Goal: Information Seeking & Learning: Compare options

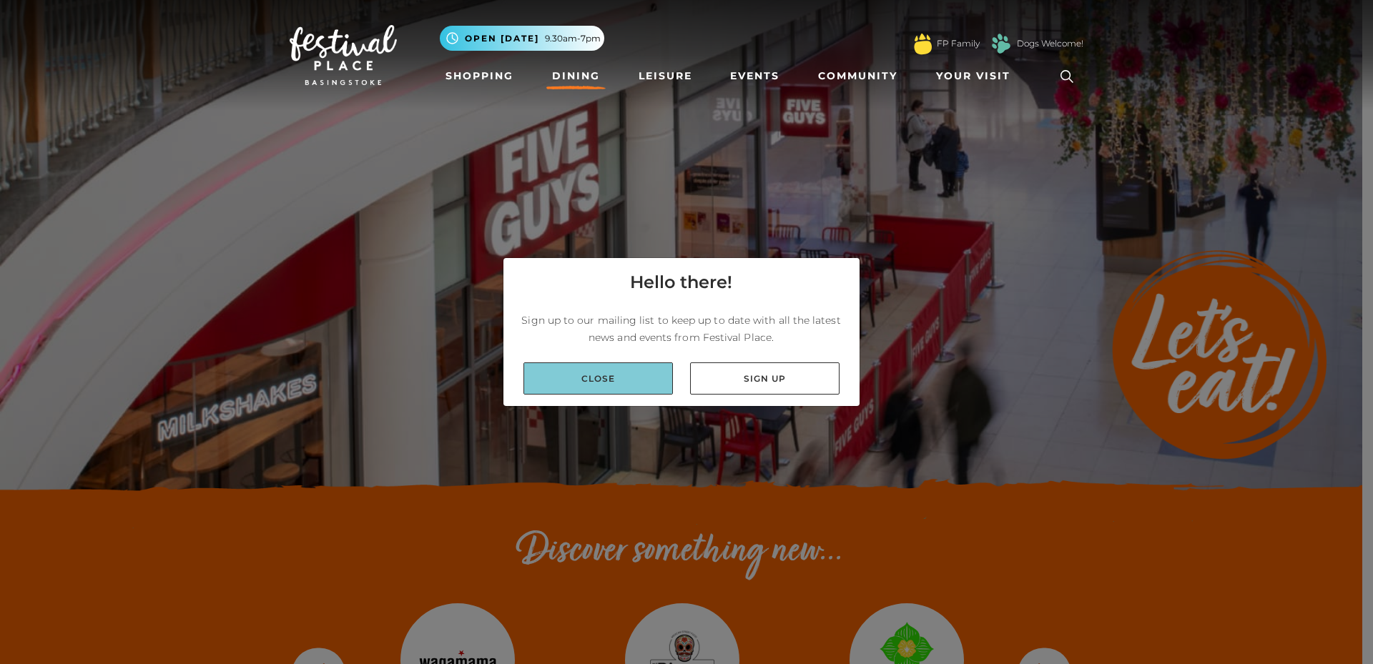
click at [614, 378] on link "Close" at bounding box center [598, 379] width 149 height 32
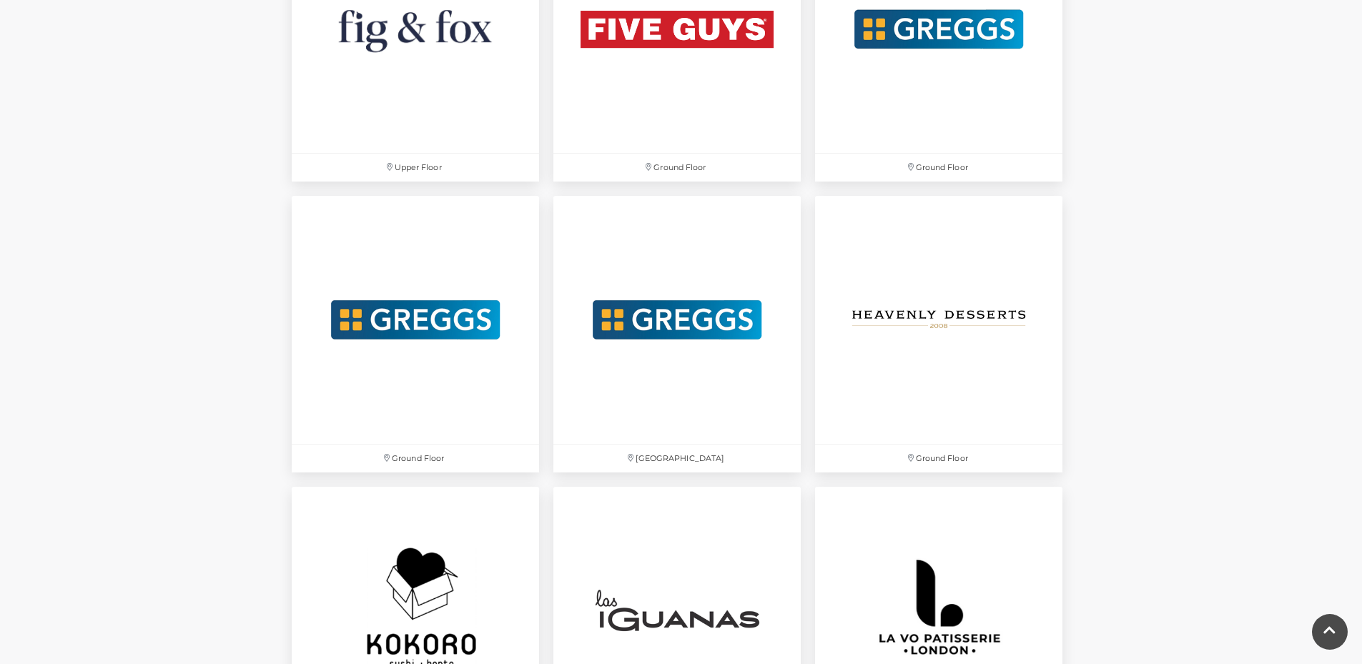
scroll to position [2789, 0]
click at [959, 305] on img at bounding box center [939, 319] width 260 height 260
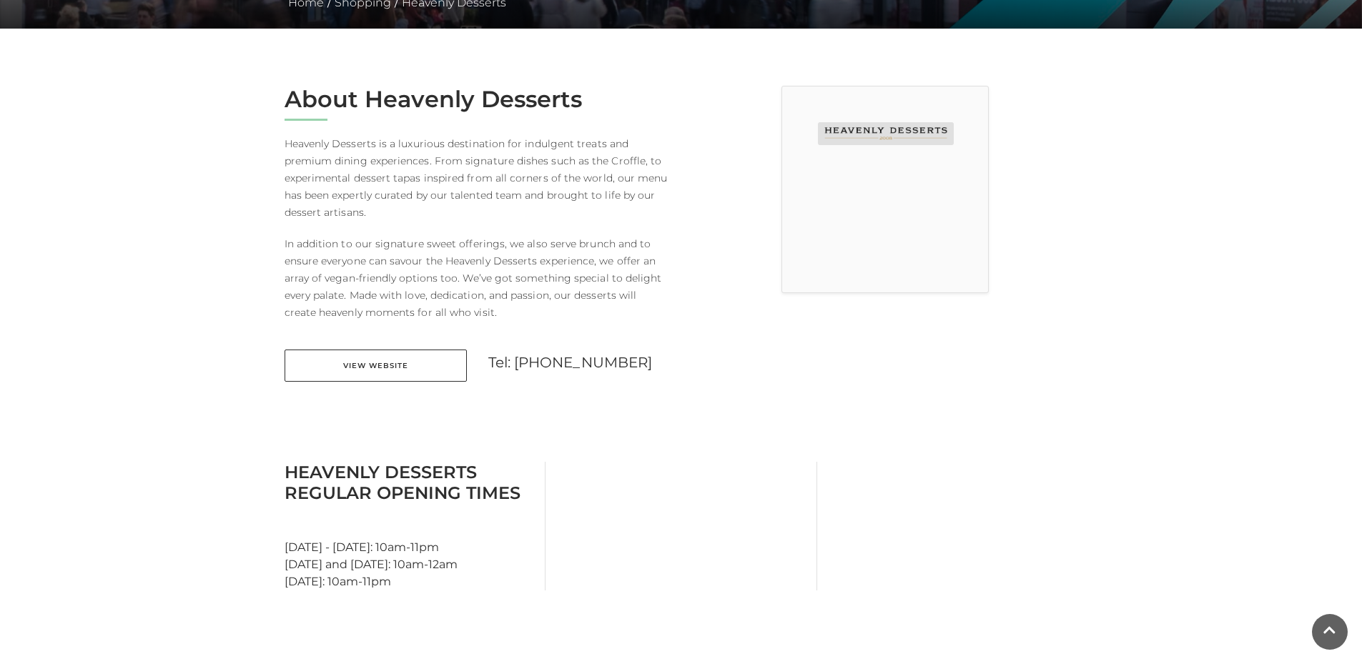
scroll to position [358, 0]
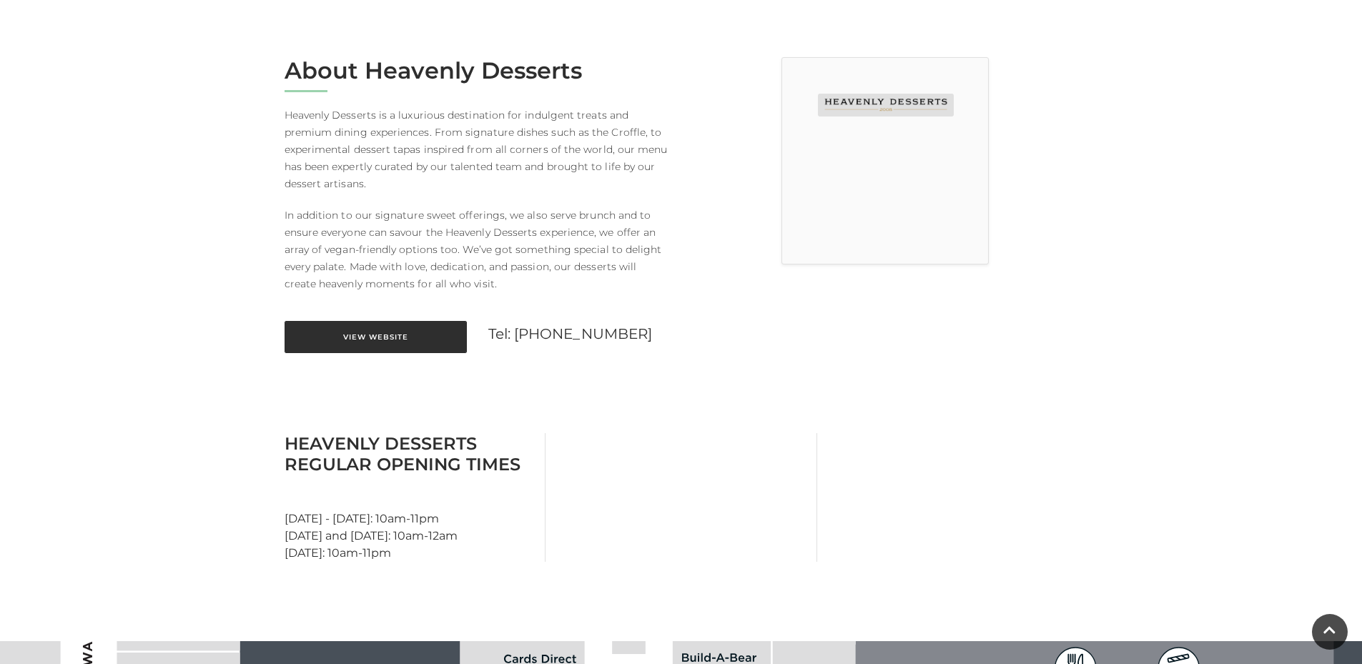
click at [384, 337] on link "View Website" at bounding box center [376, 337] width 182 height 32
click at [1125, 398] on main "Heavenly Desserts Home / Shopping / Heavenly Desserts About Heavenly Desserts H…" at bounding box center [681, 392] width 1362 height 1500
drag, startPoint x: 1164, startPoint y: 472, endPoint x: 967, endPoint y: 227, distance: 313.9
click at [1163, 468] on main "Heavenly Desserts Home / Shopping / Heavenly Desserts About Heavenly Desserts H…" at bounding box center [681, 392] width 1362 height 1500
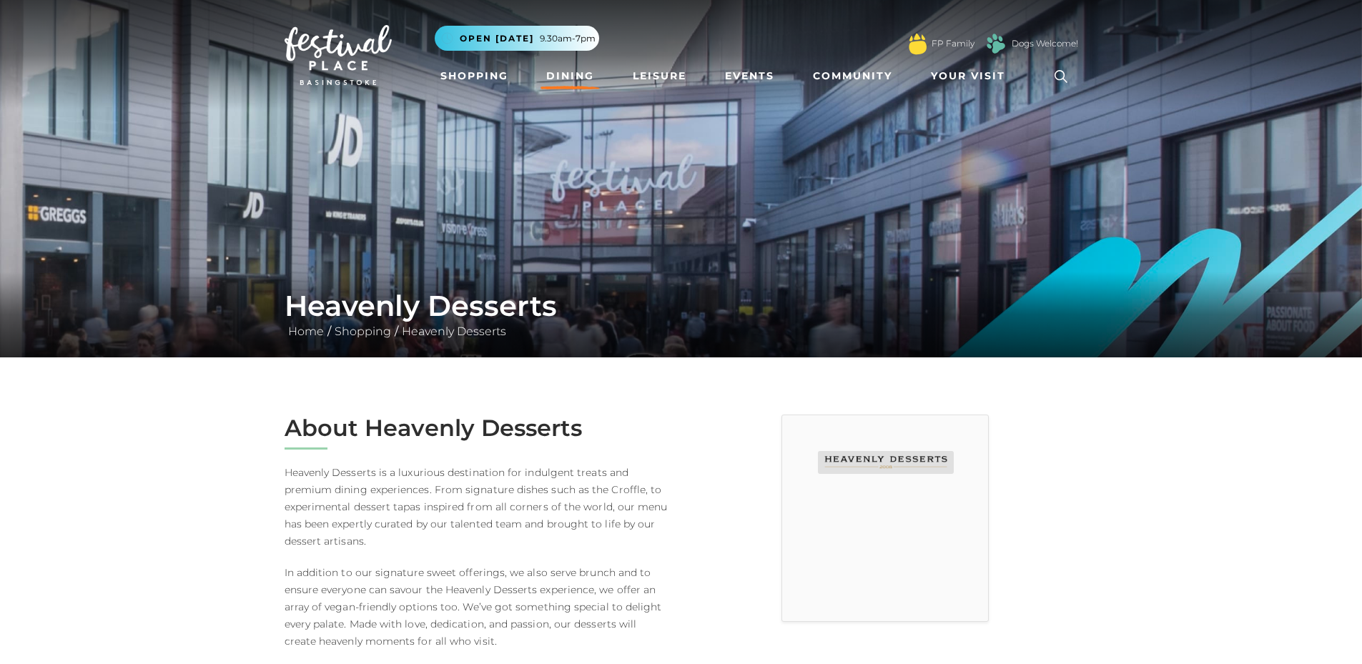
click at [582, 72] on link "Dining" at bounding box center [570, 76] width 59 height 26
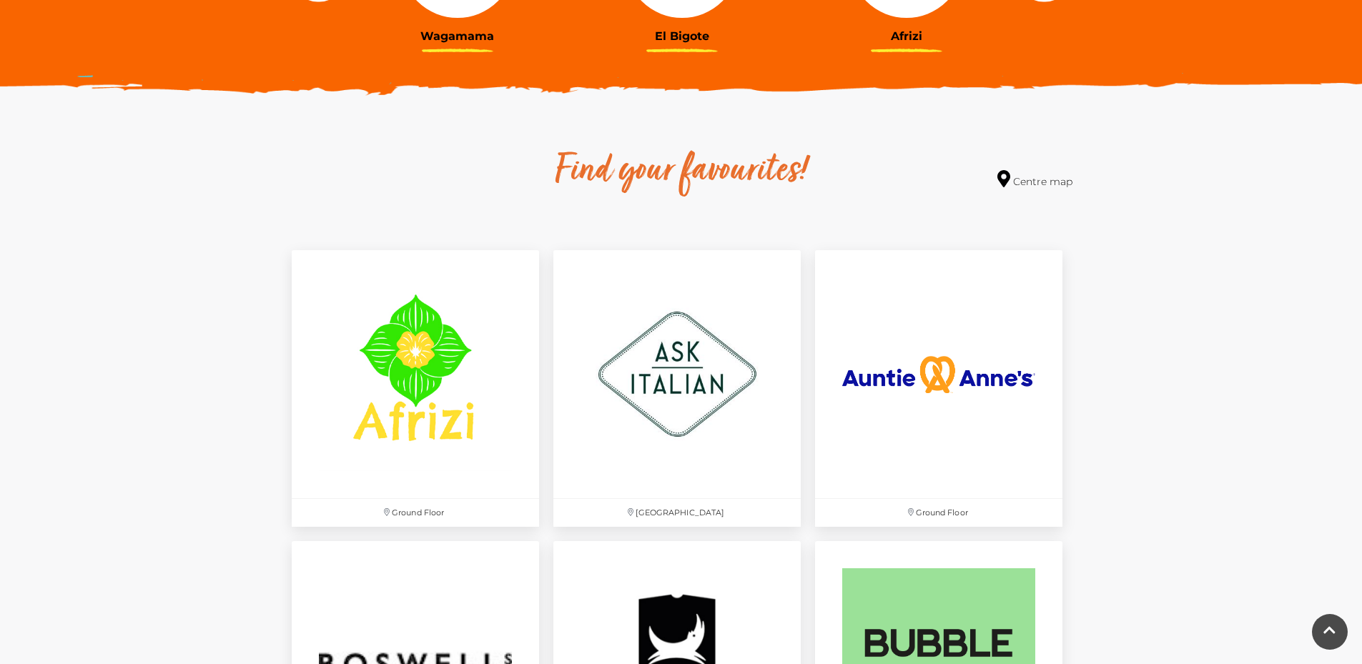
scroll to position [715, 0]
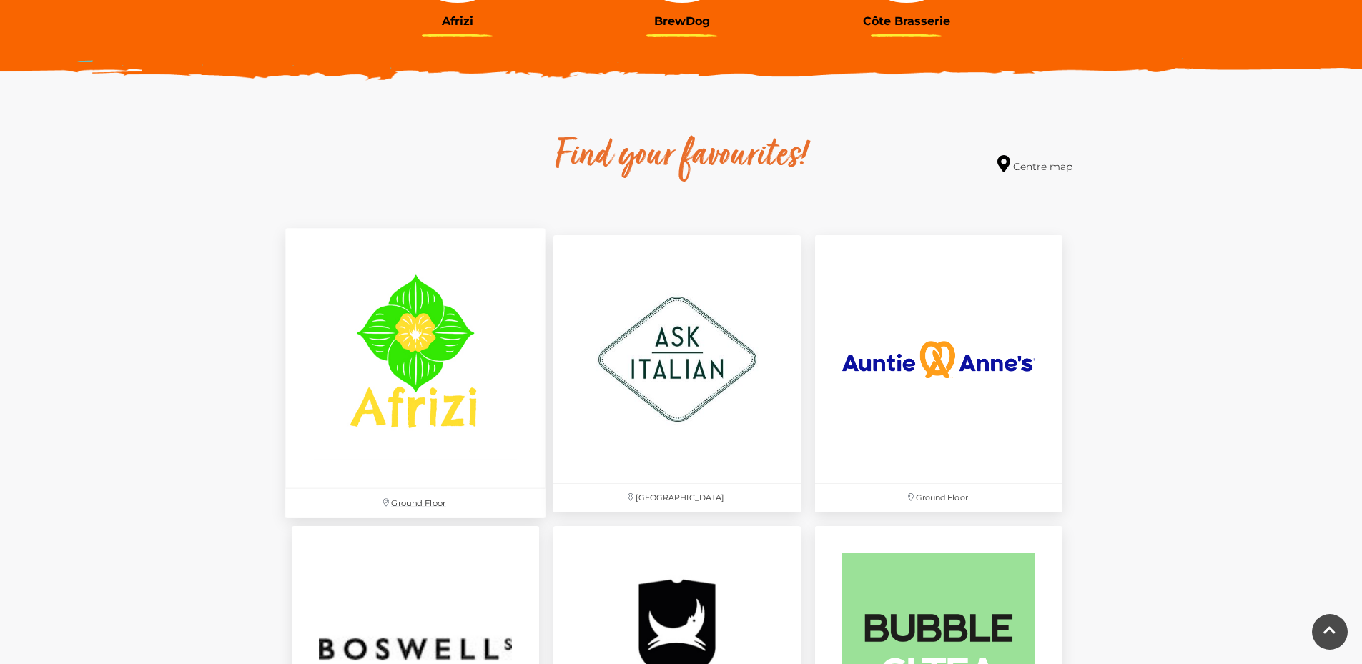
click at [431, 329] on img at bounding box center [415, 359] width 260 height 260
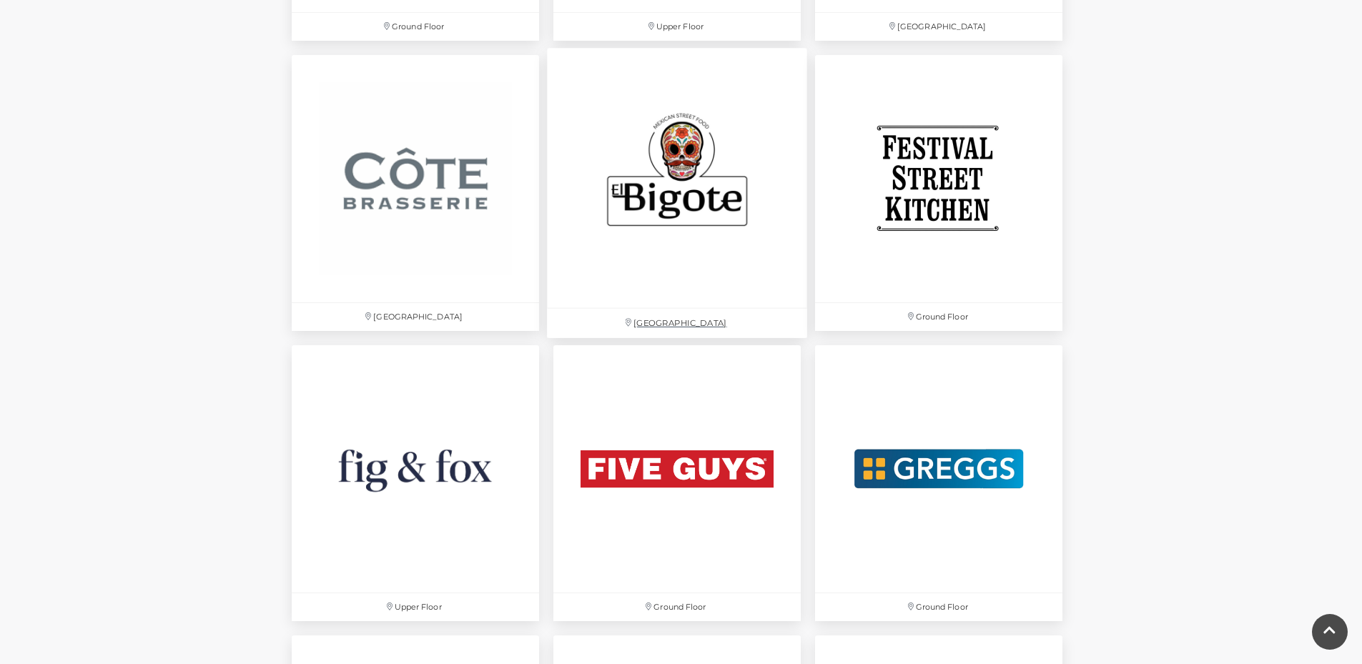
scroll to position [2360, 0]
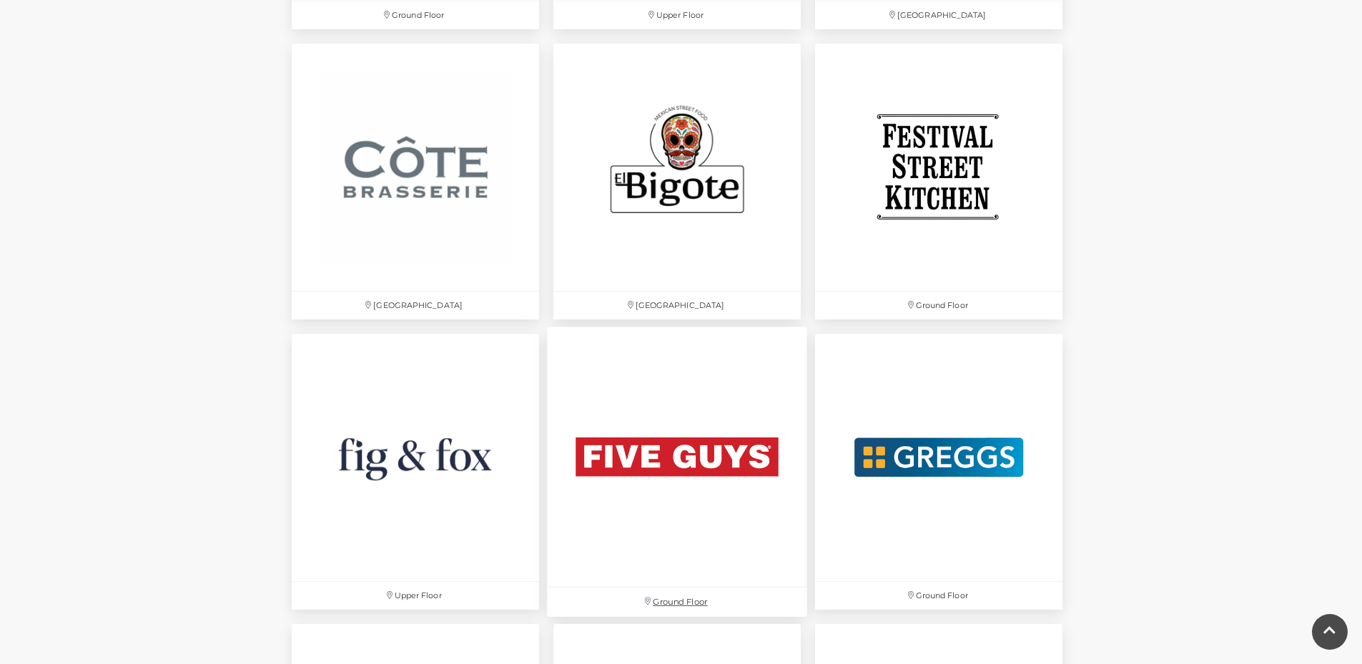
click at [693, 463] on img at bounding box center [677, 457] width 260 height 260
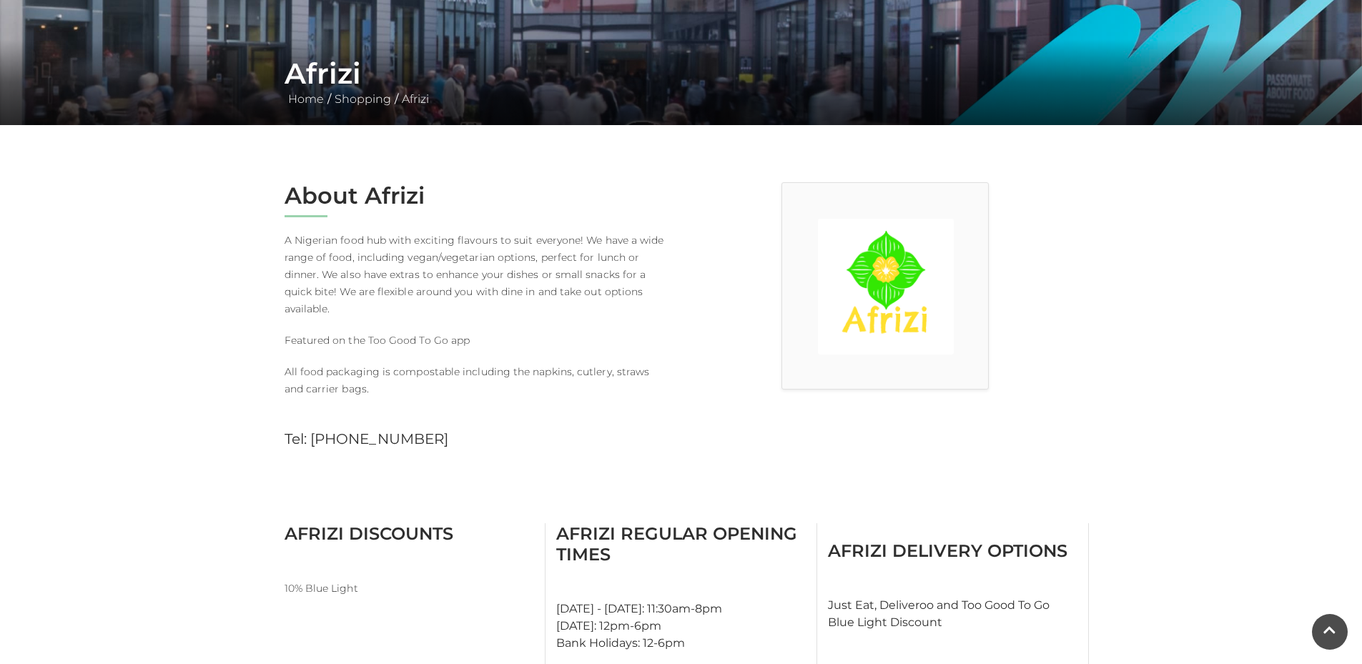
scroll to position [143, 0]
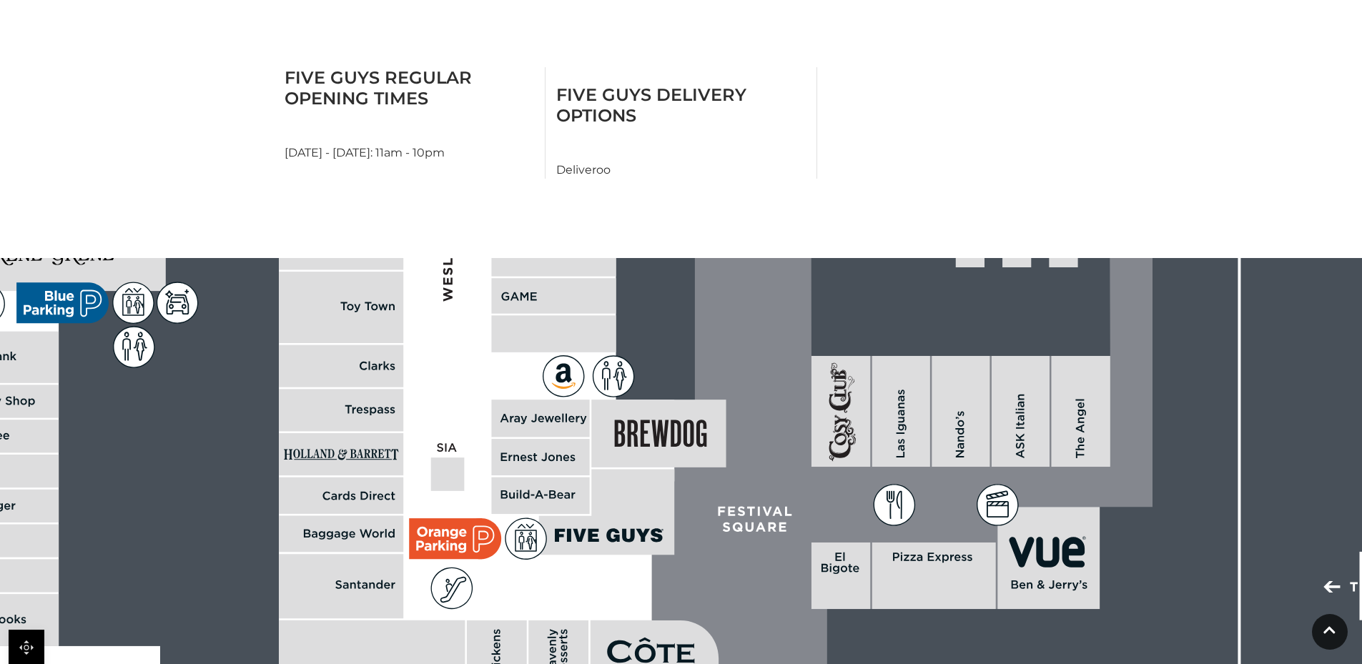
scroll to position [858, 0]
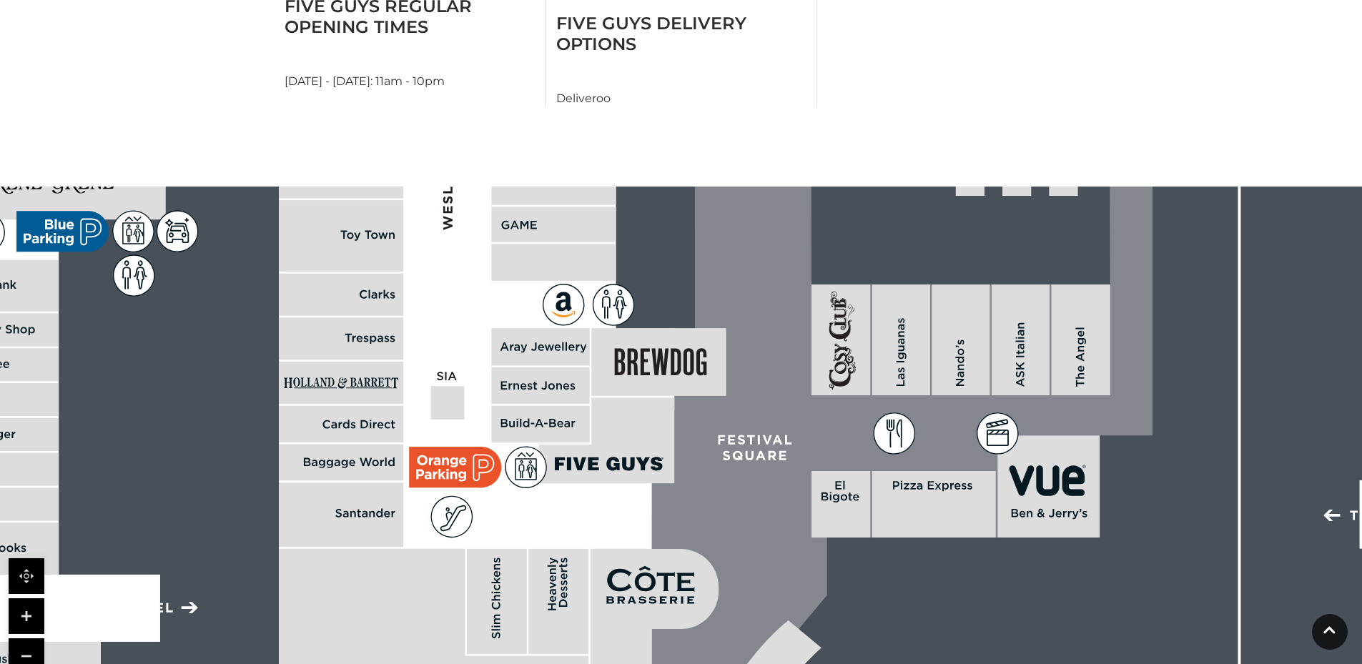
click at [840, 335] on rect at bounding box center [841, 340] width 59 height 111
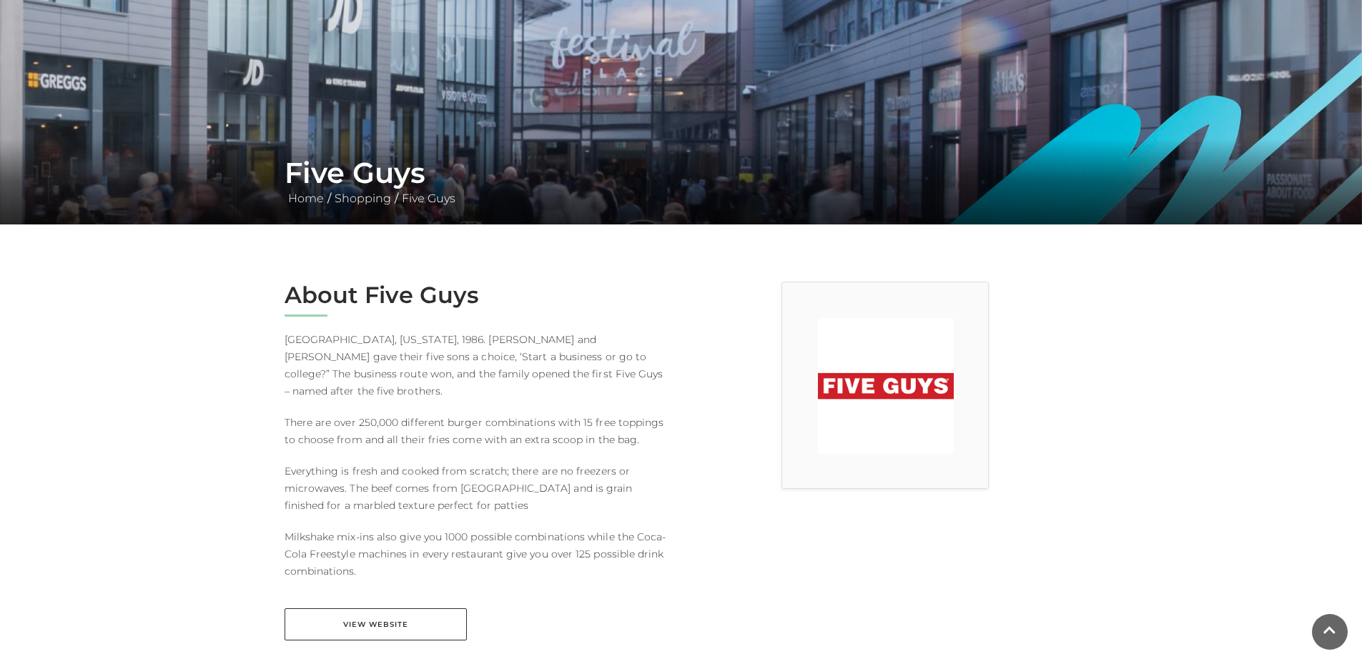
scroll to position [0, 0]
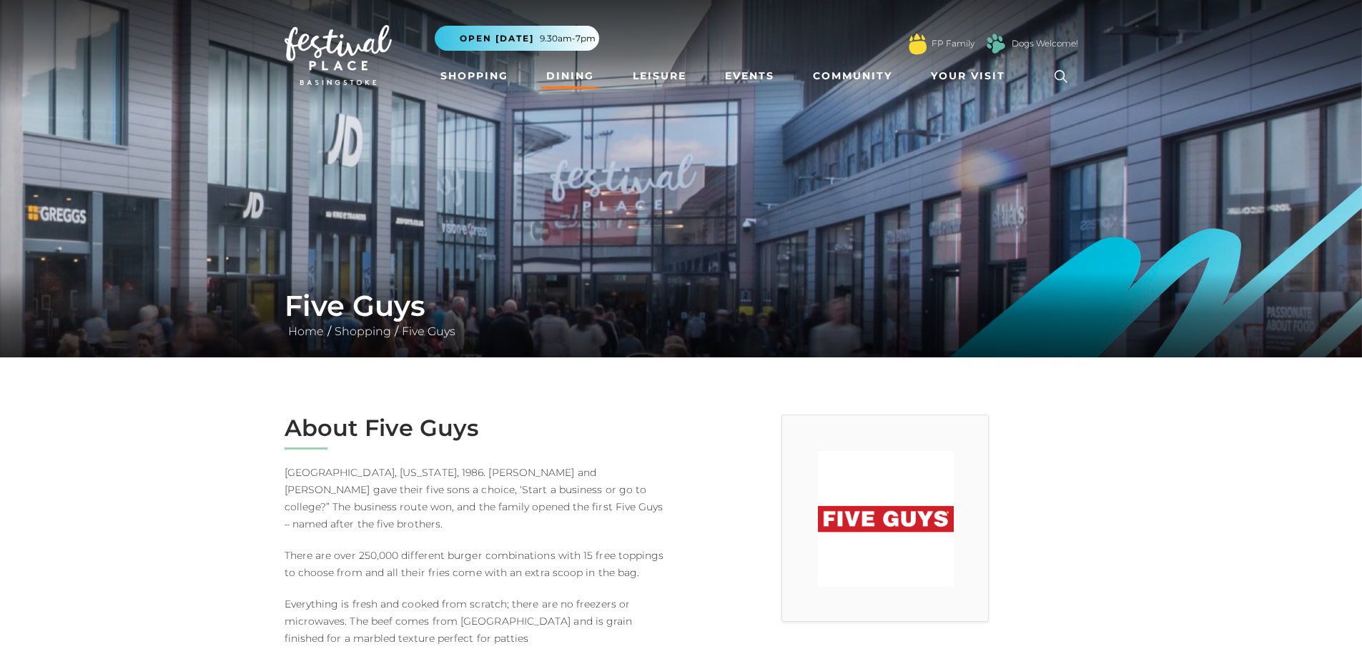
click at [574, 72] on link "Dining" at bounding box center [570, 76] width 59 height 26
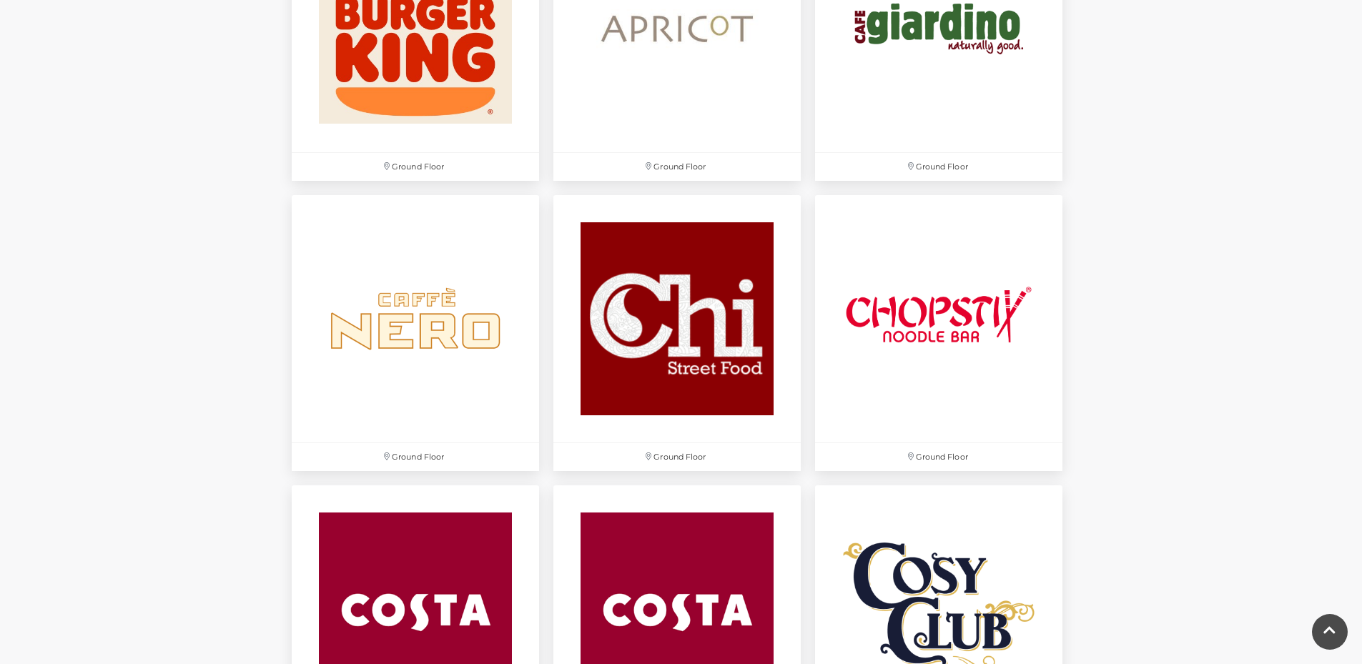
scroll to position [1716, 0]
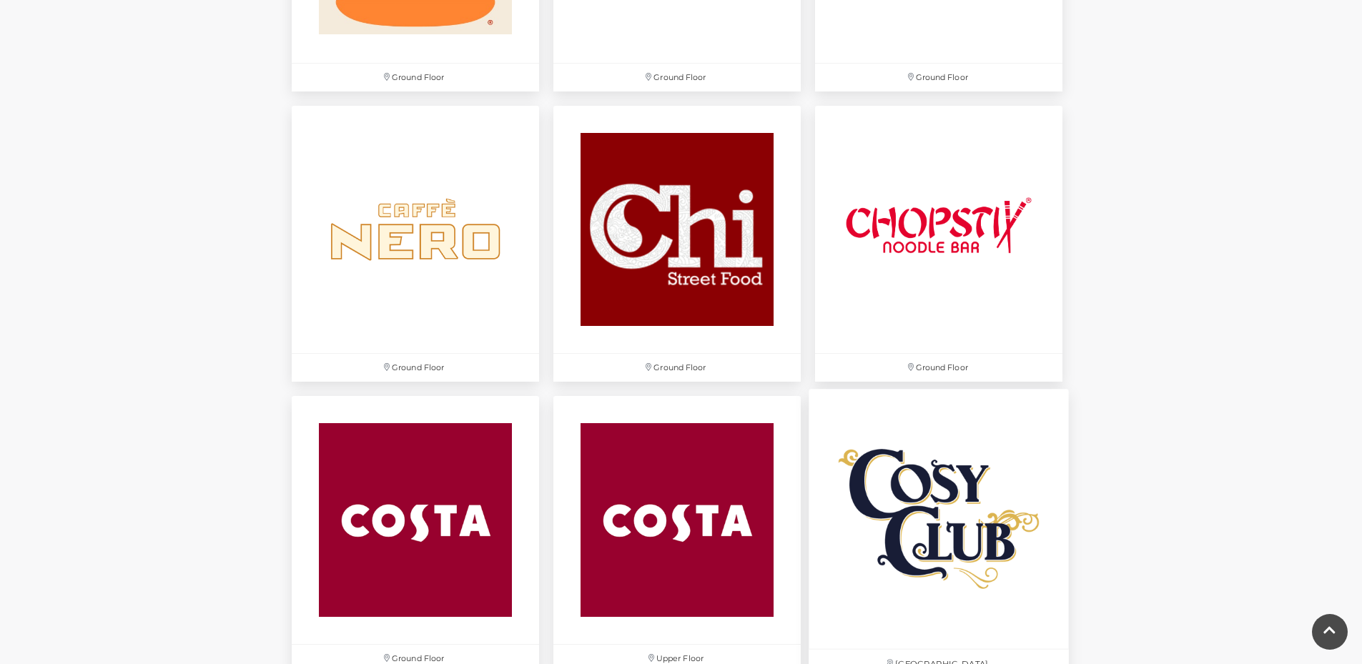
click at [978, 523] on img at bounding box center [939, 520] width 260 height 260
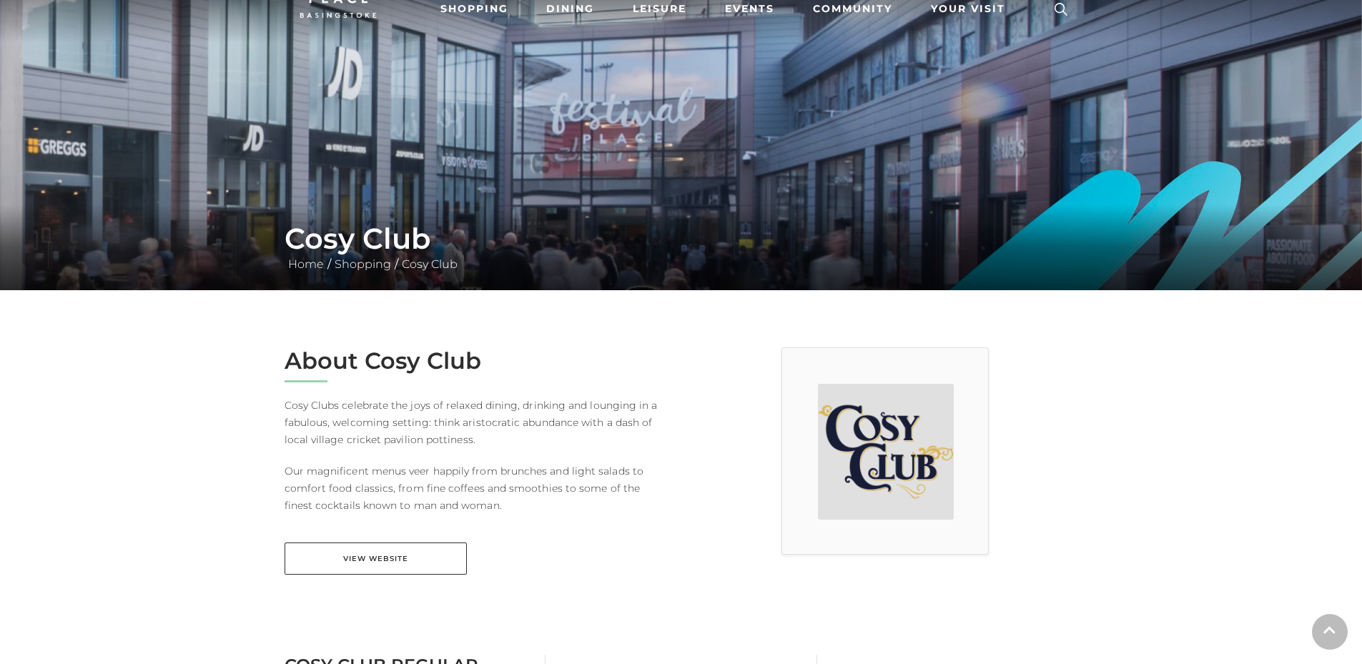
scroll to position [143, 0]
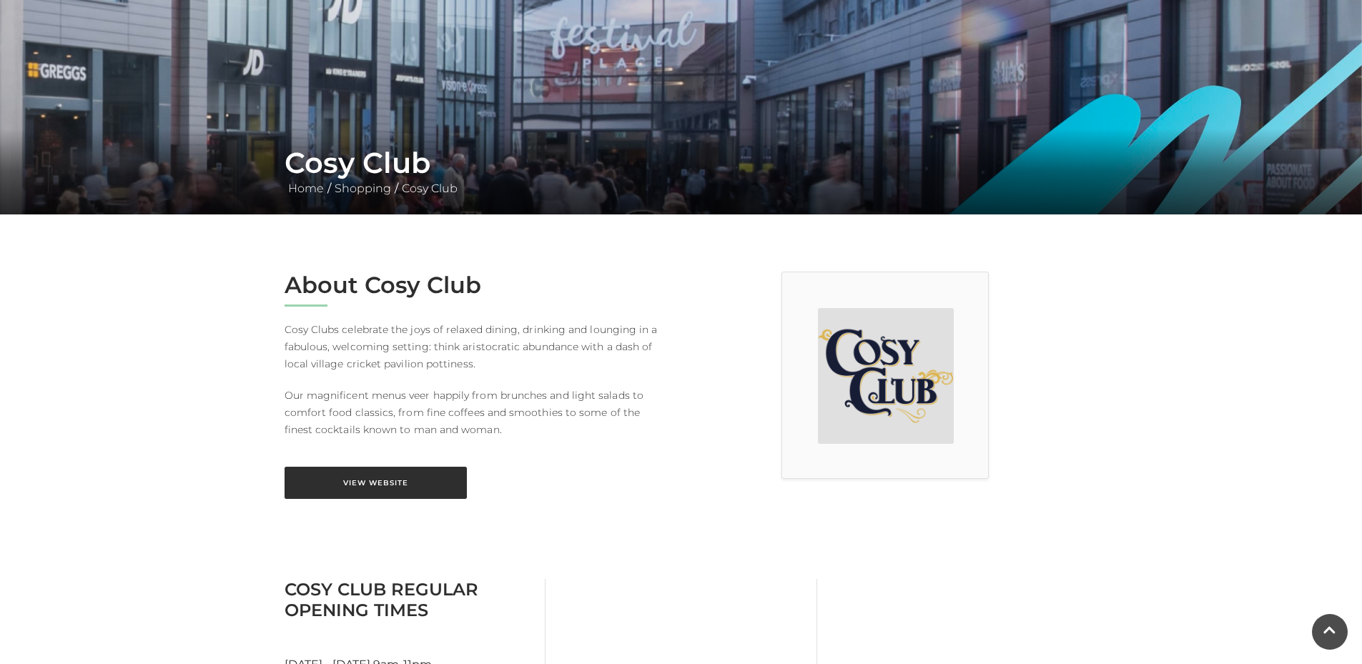
click at [381, 471] on link "View Website" at bounding box center [376, 483] width 182 height 32
click at [1109, 262] on main "Cosy Club Home / Shopping / Cosy Club About Cosy Club Cosy Clubs celebrate the …" at bounding box center [681, 564] width 1362 height 1414
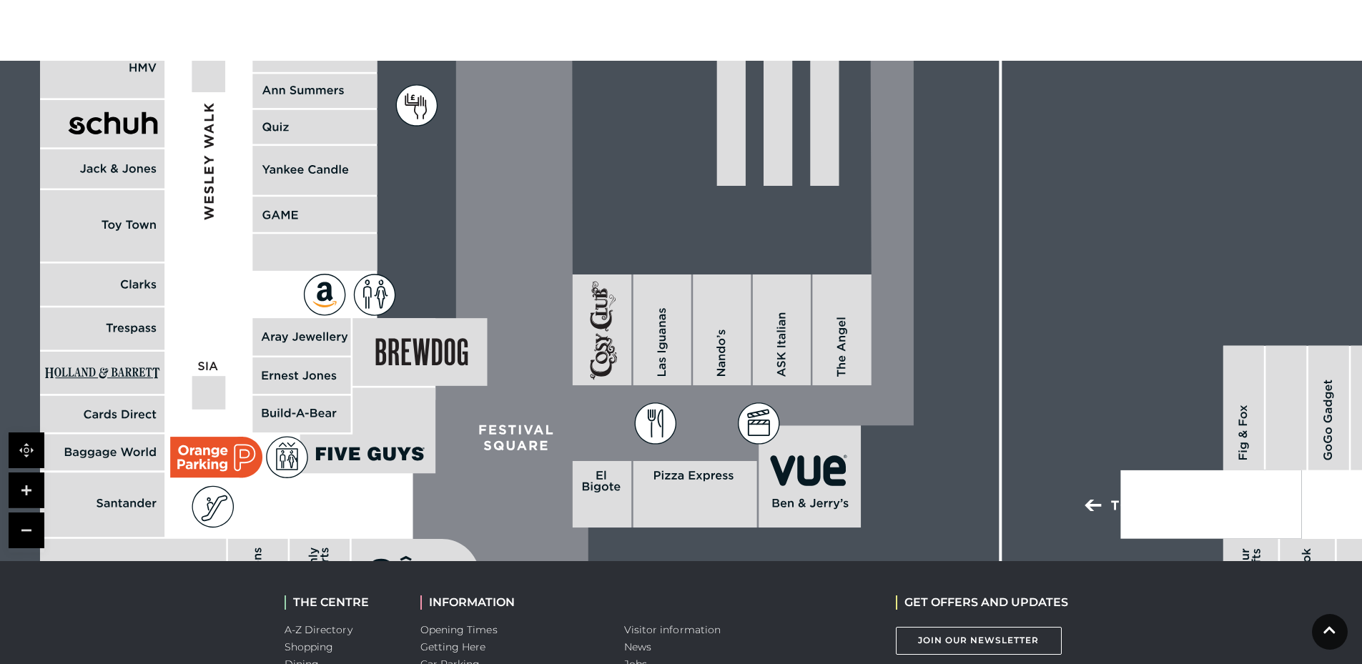
scroll to position [847, 0]
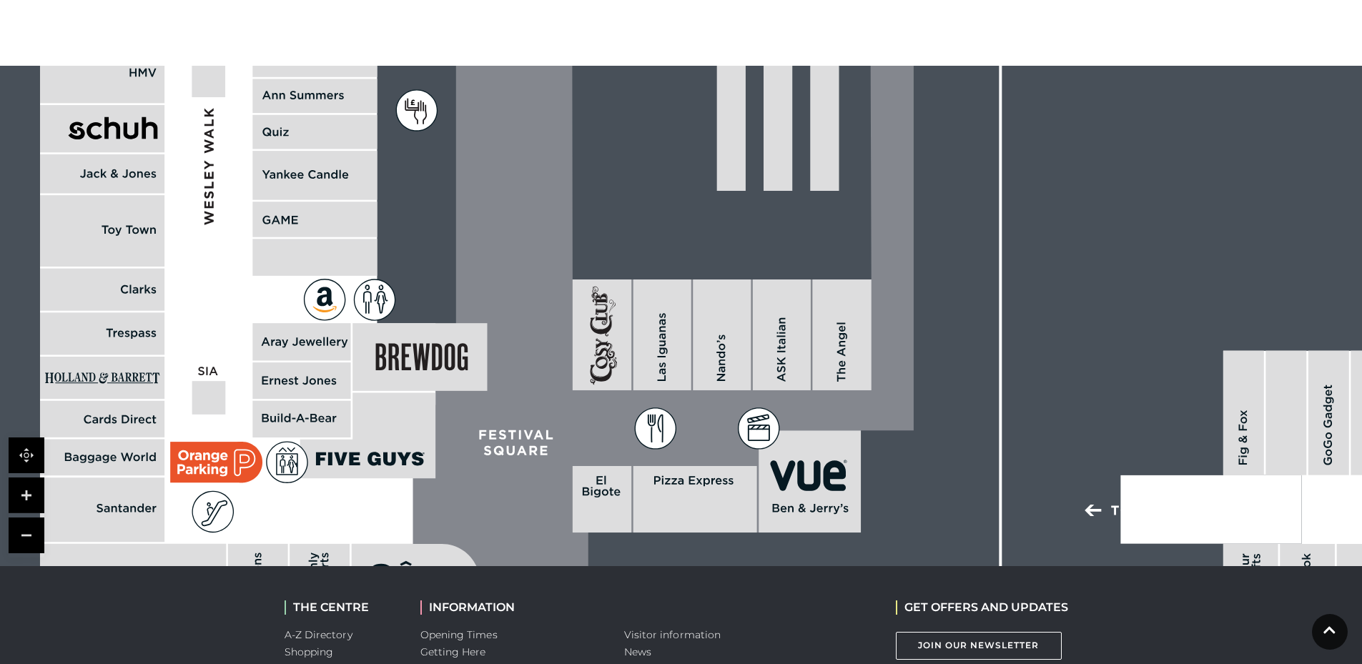
click at [387, 464] on icon at bounding box center [389, 460] width 13 height 14
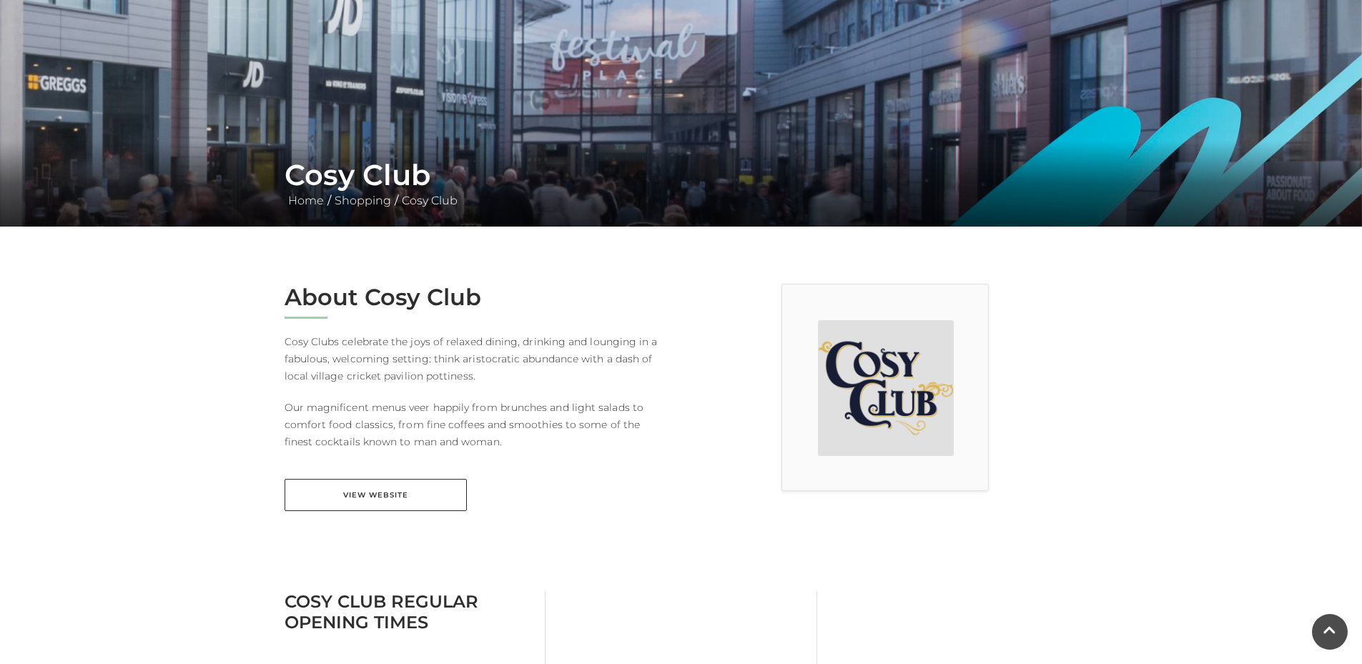
scroll to position [0, 0]
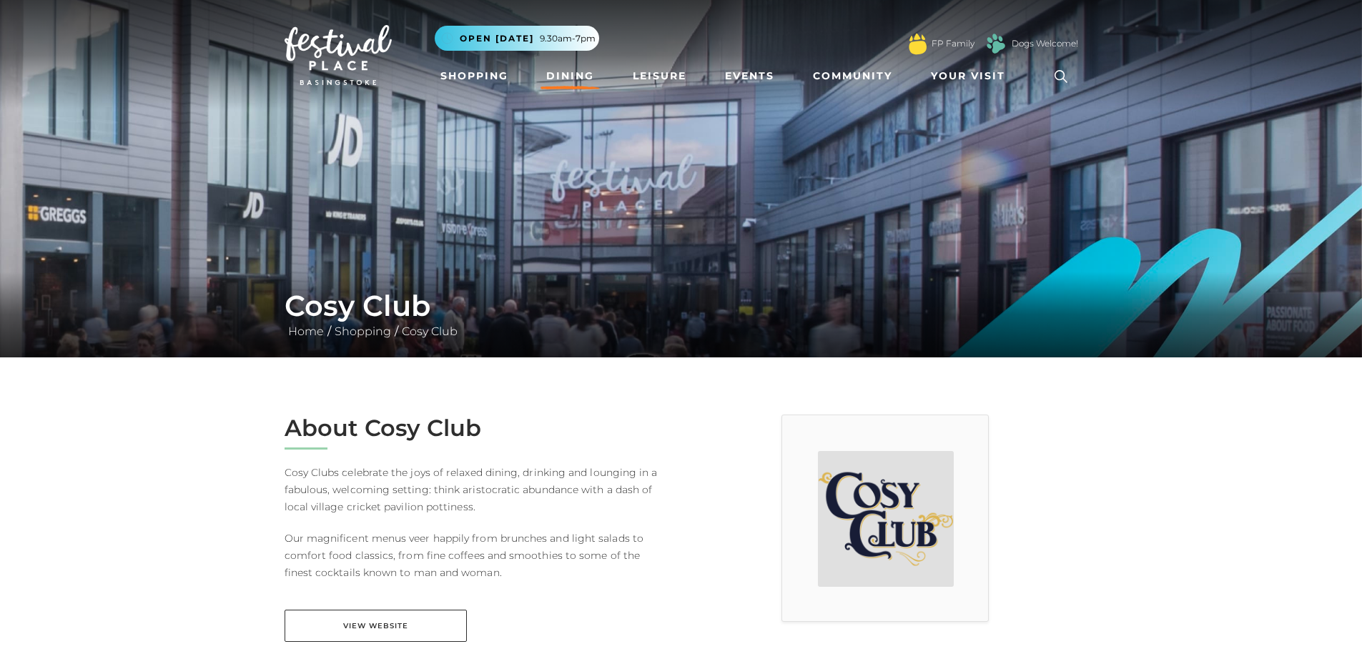
click at [569, 73] on link "Dining" at bounding box center [570, 76] width 59 height 26
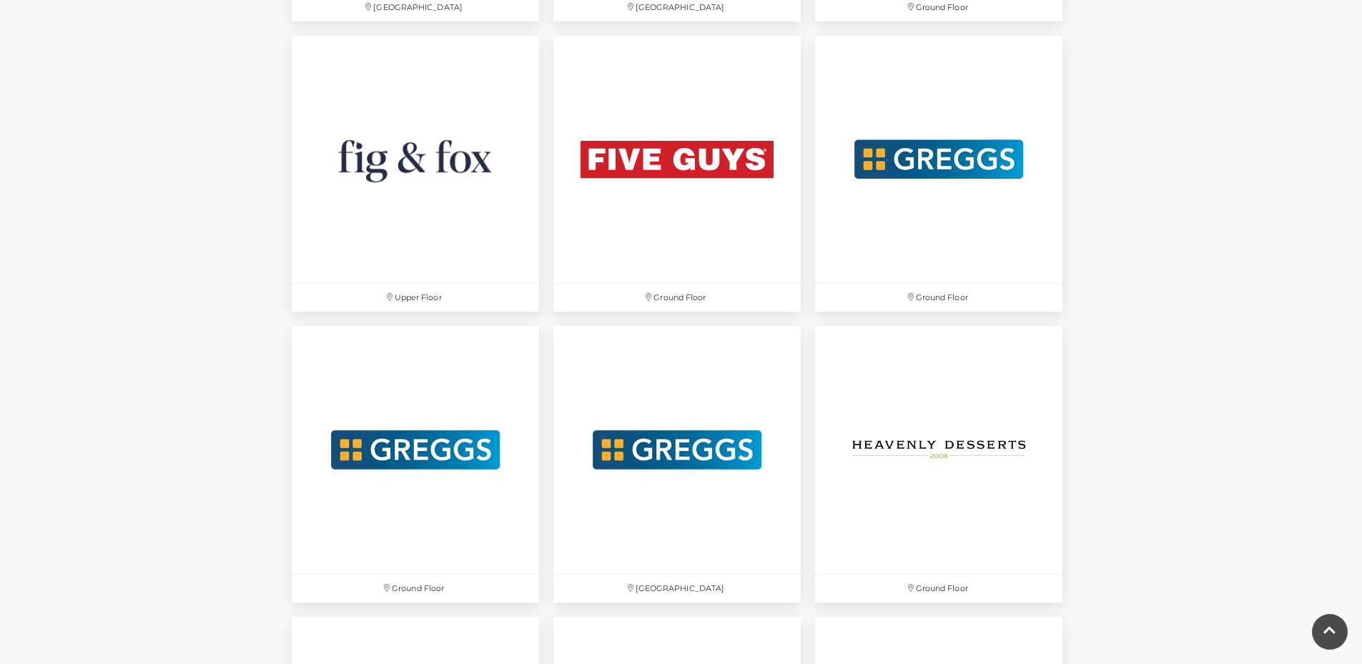
scroll to position [2503, 0]
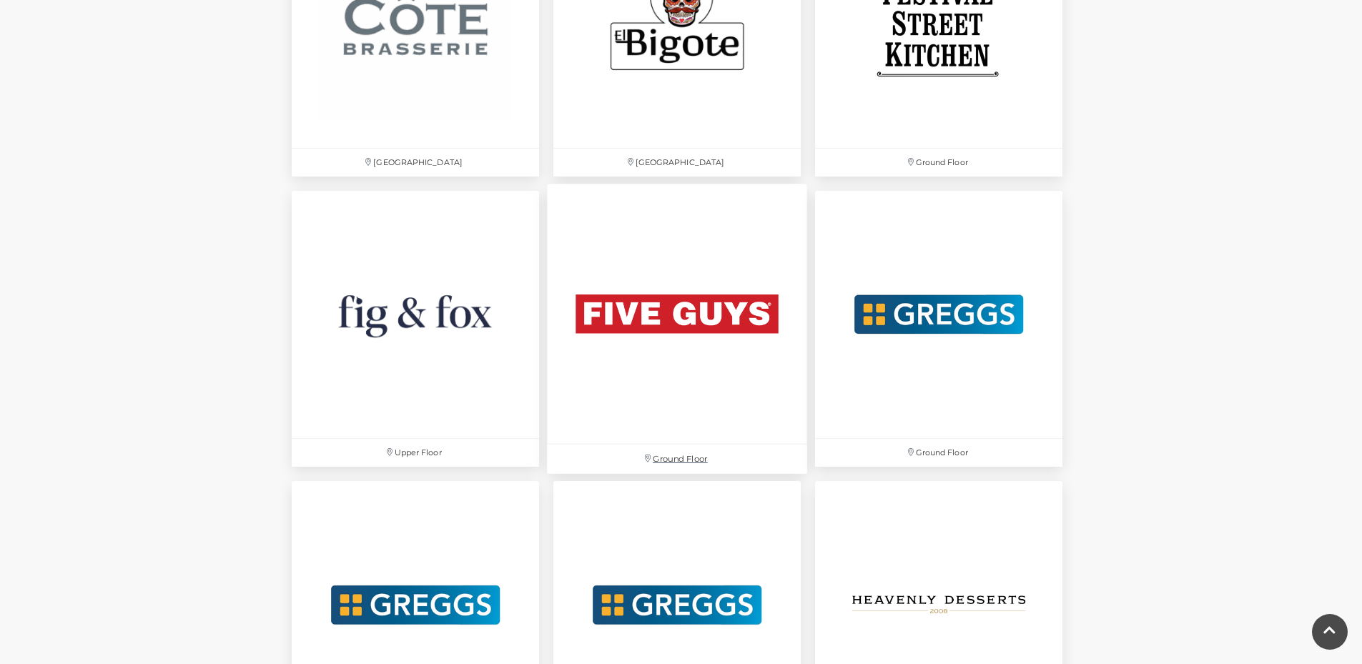
click at [689, 303] on img at bounding box center [677, 314] width 260 height 260
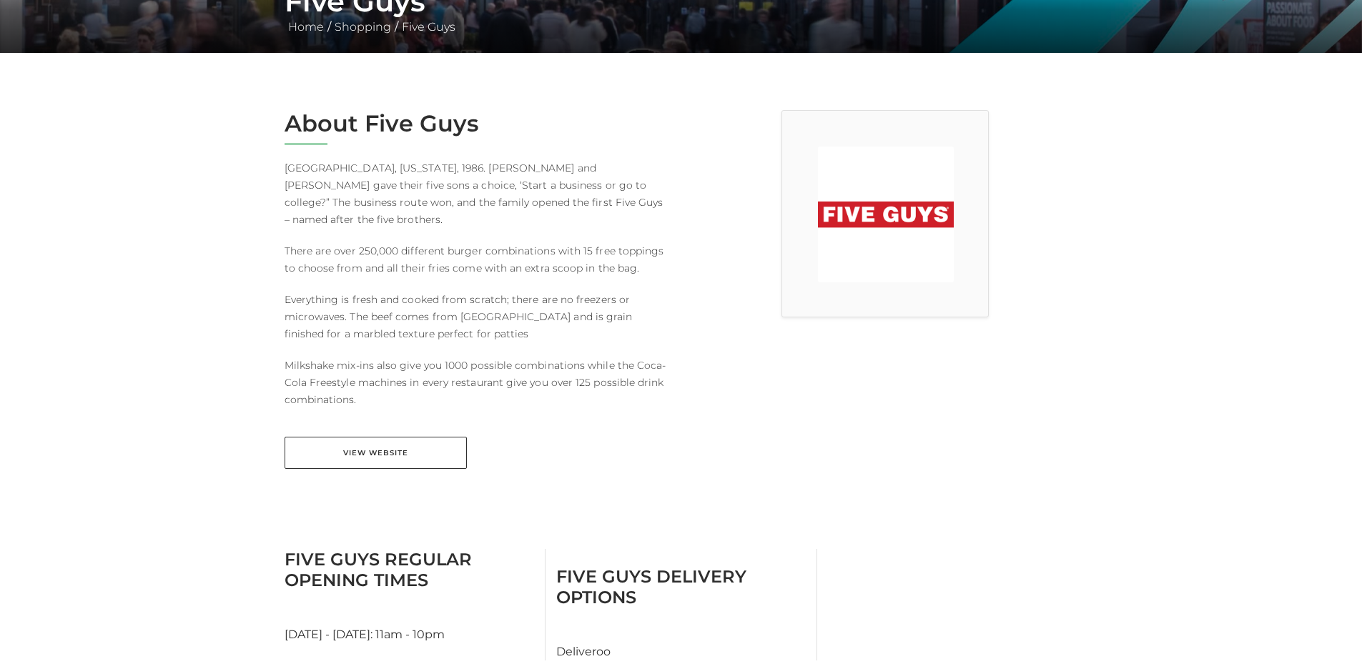
scroll to position [429, 0]
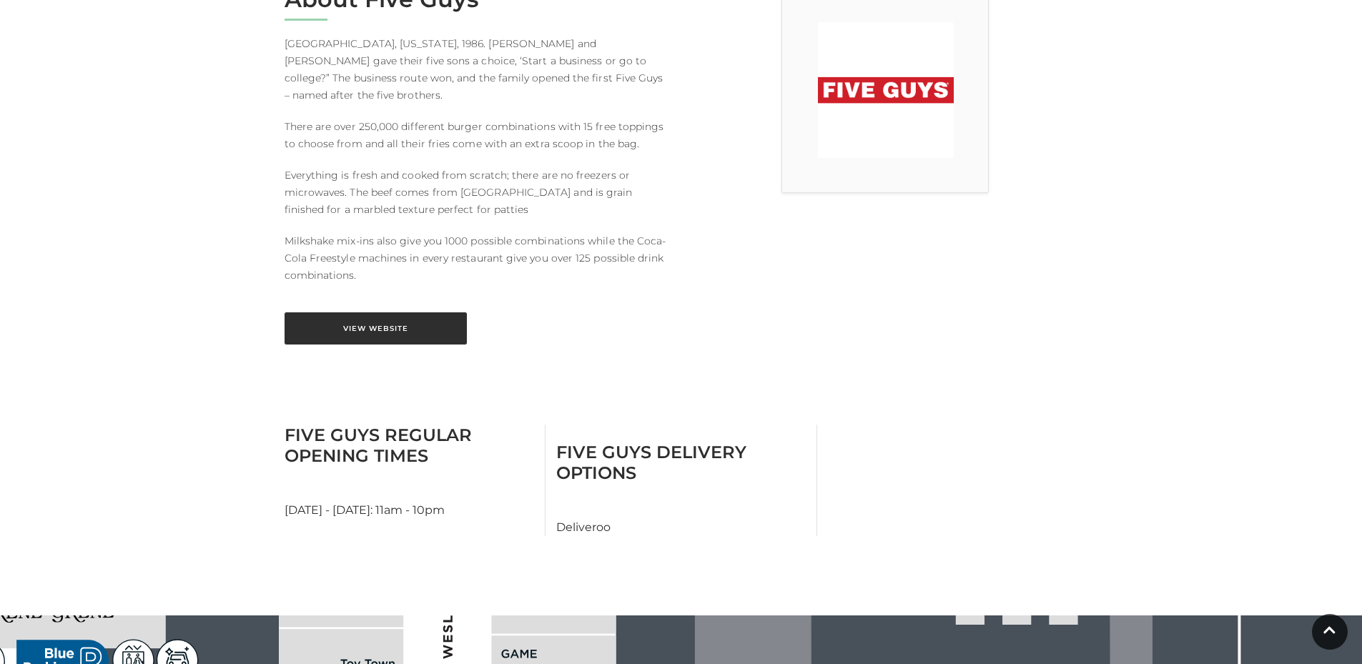
click at [380, 313] on link "View Website" at bounding box center [376, 329] width 182 height 32
click at [1100, 304] on main "Five Guys Home / Shopping / Five Guys About Five Guys [GEOGRAPHIC_DATA], [US_ST…" at bounding box center [681, 344] width 1362 height 1546
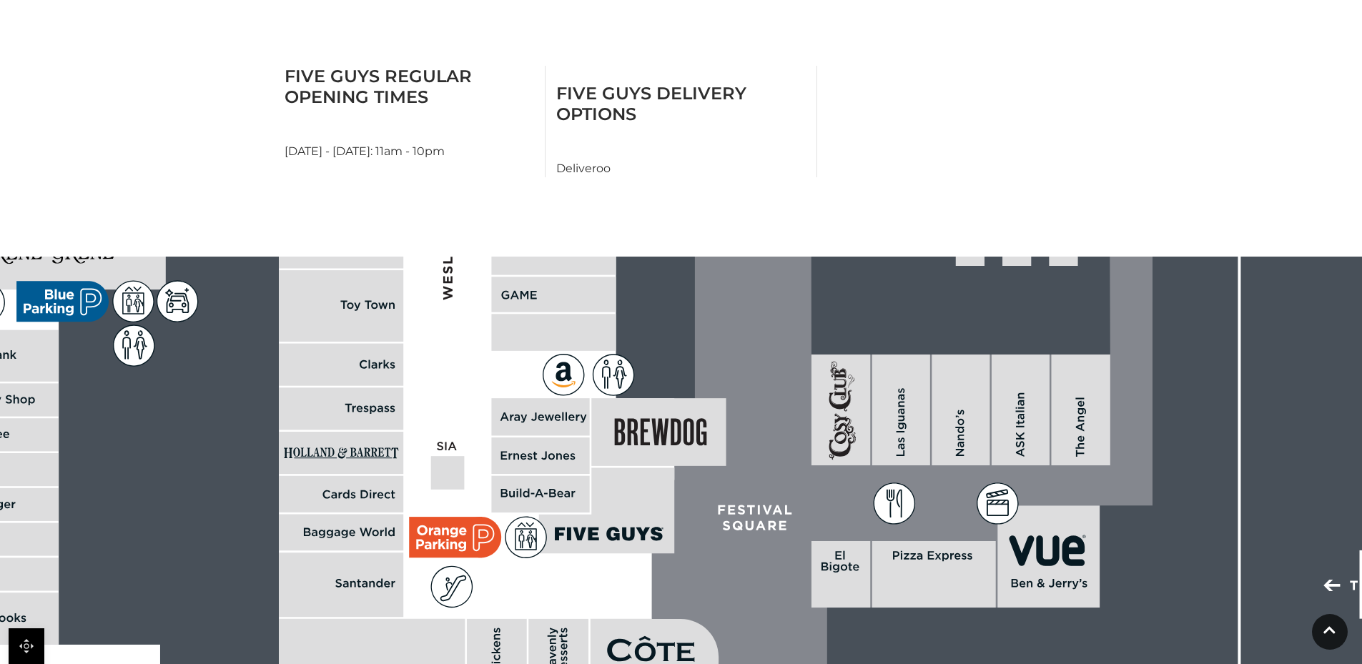
scroll to position [930, 0]
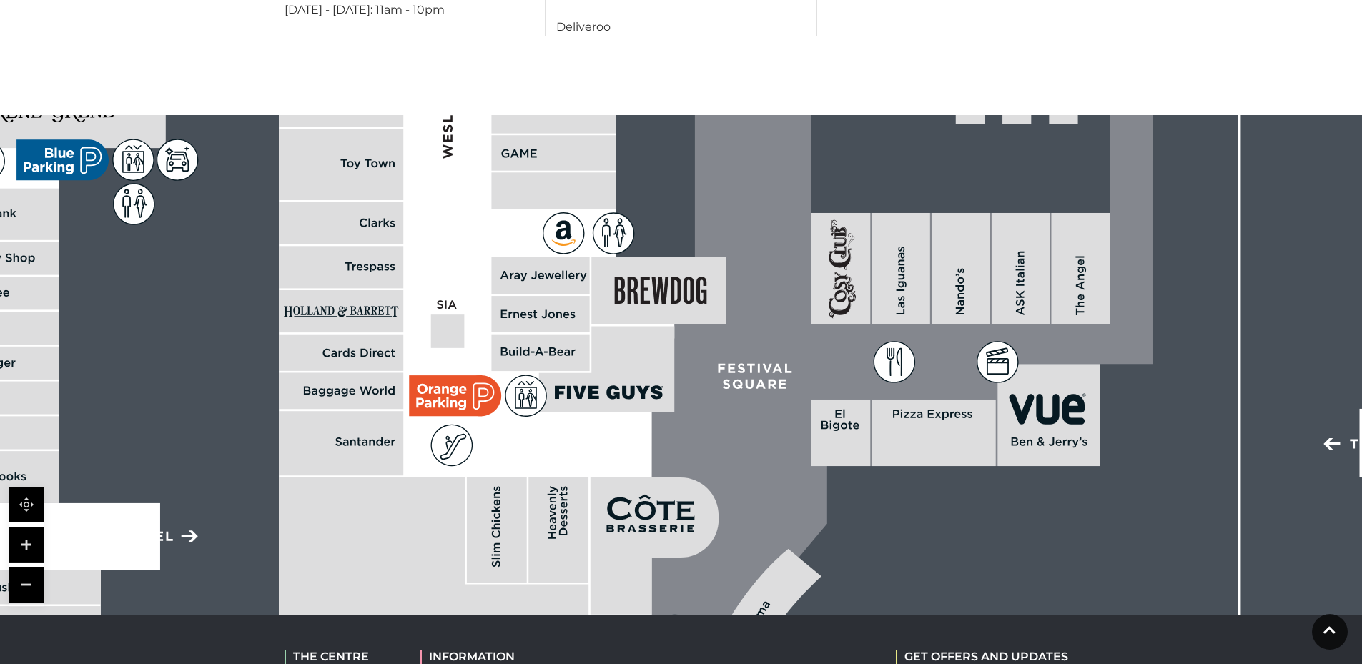
click at [901, 284] on rect at bounding box center [902, 268] width 58 height 111
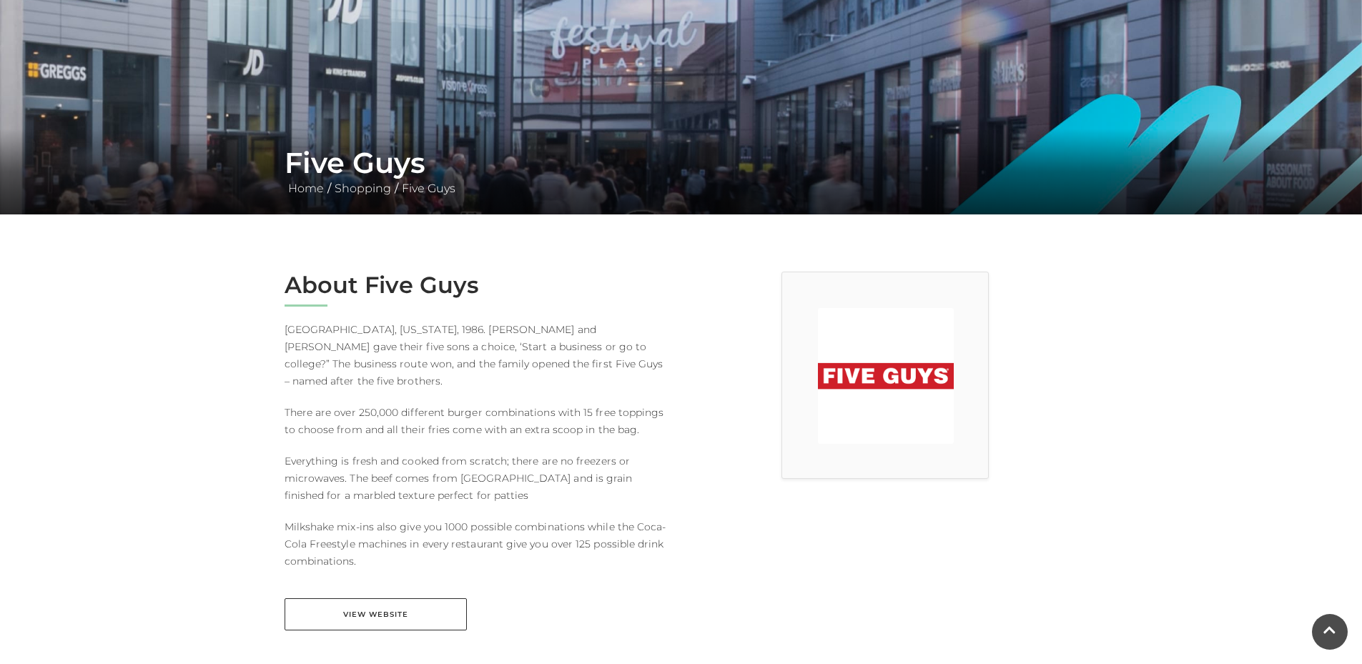
scroll to position [0, 0]
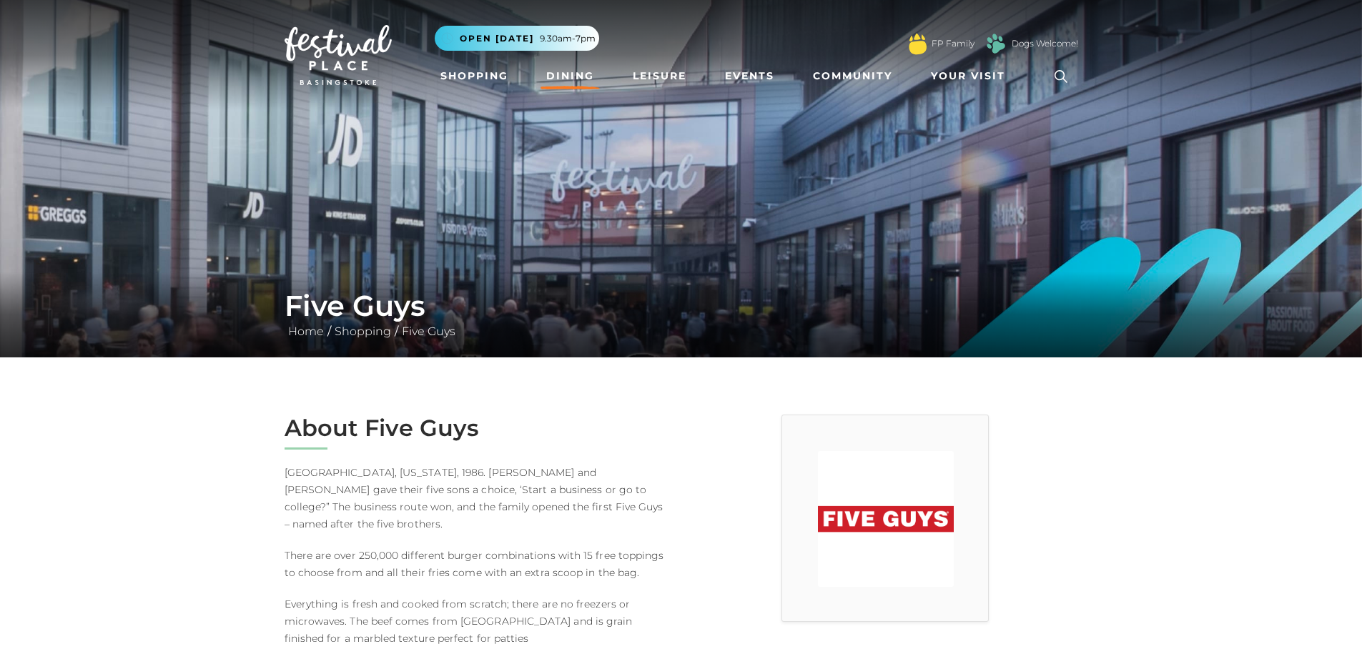
click at [571, 75] on link "Dining" at bounding box center [570, 76] width 59 height 26
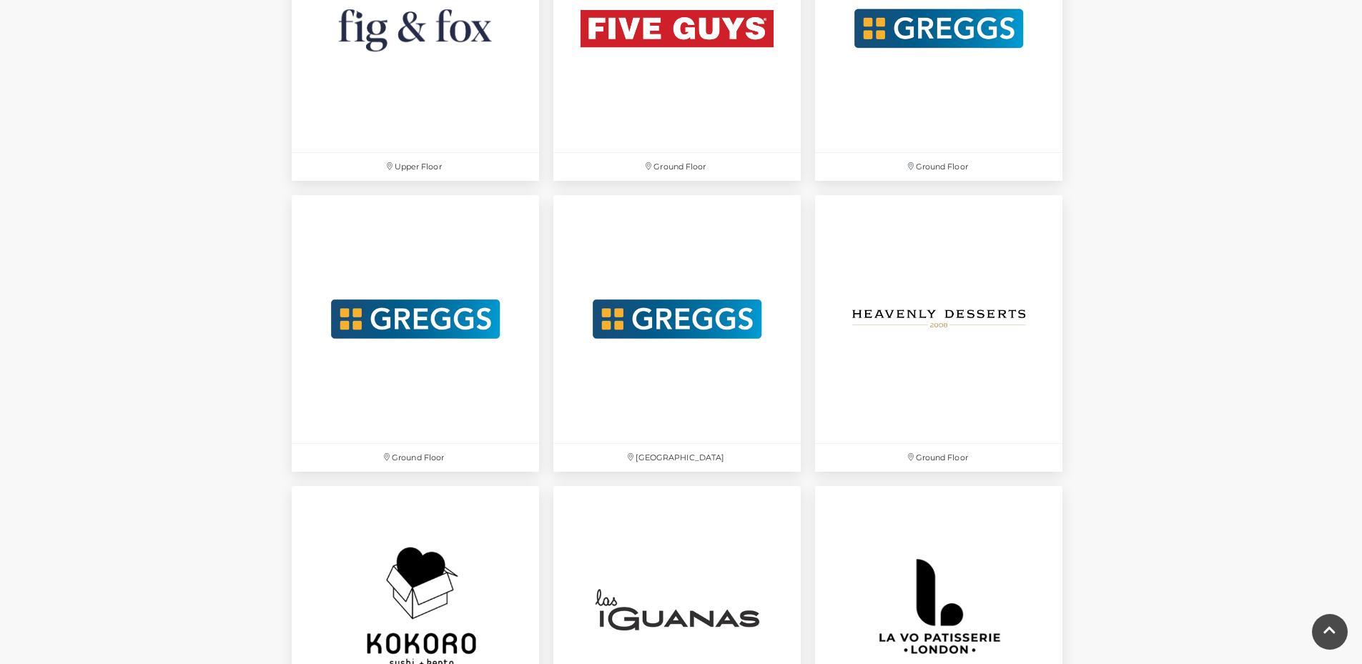
scroll to position [3147, 0]
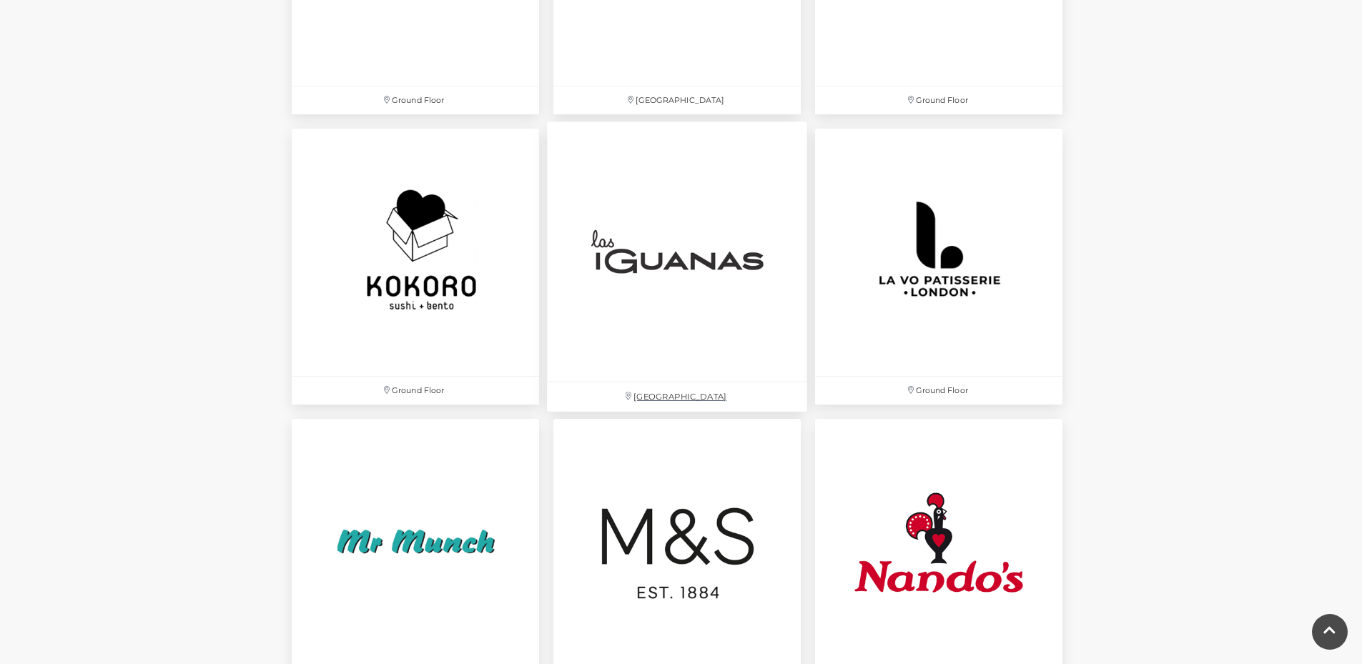
click at [665, 255] on img at bounding box center [677, 252] width 260 height 260
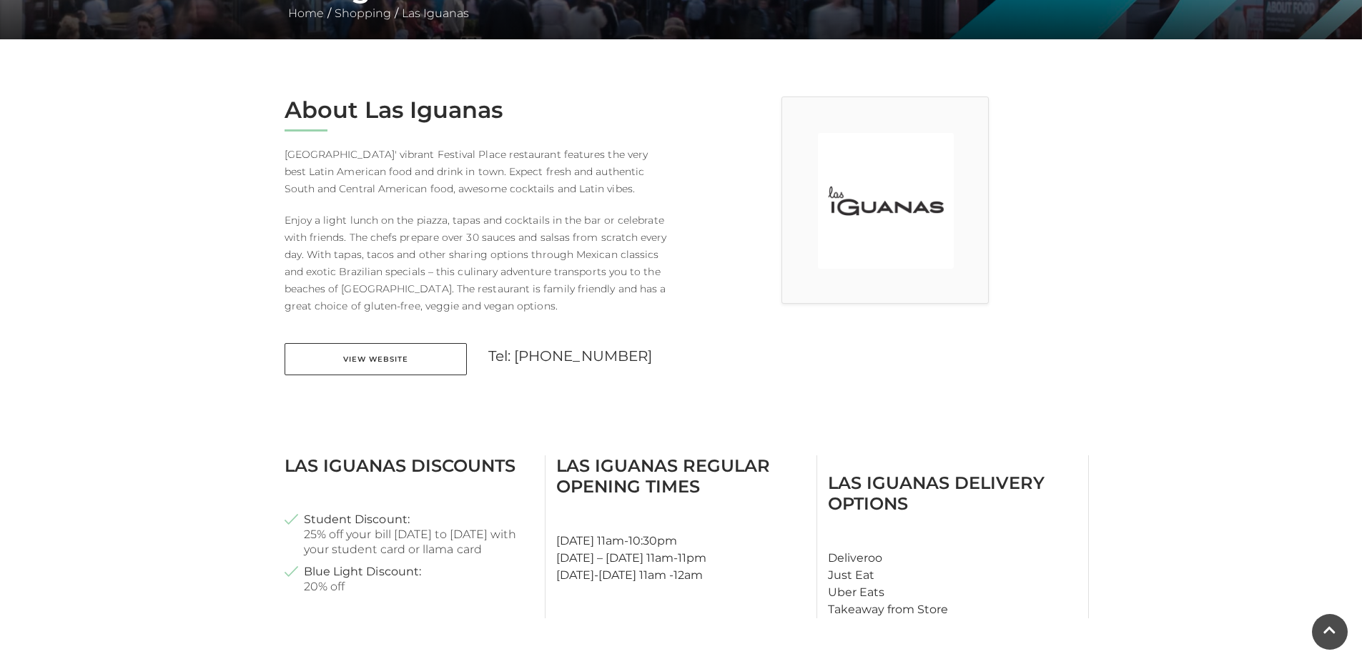
scroll to position [286, 0]
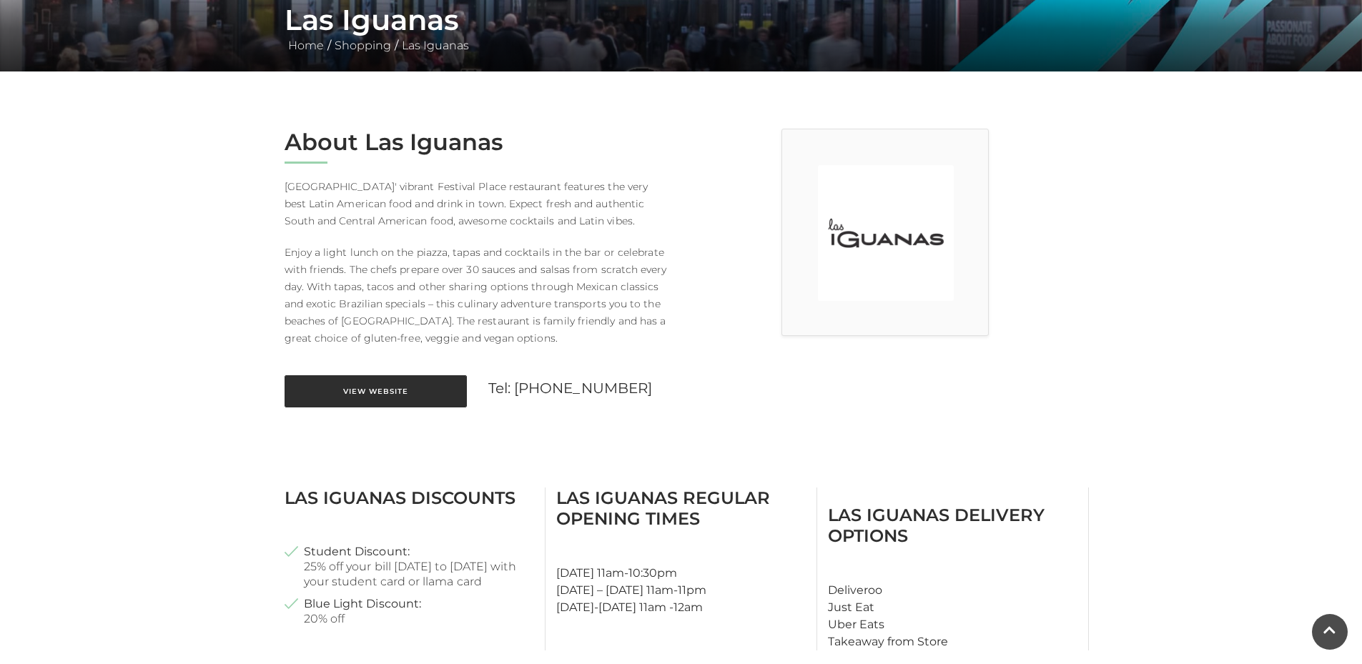
click at [378, 392] on link "View Website" at bounding box center [376, 391] width 182 height 32
